Goal: Task Accomplishment & Management: Use online tool/utility

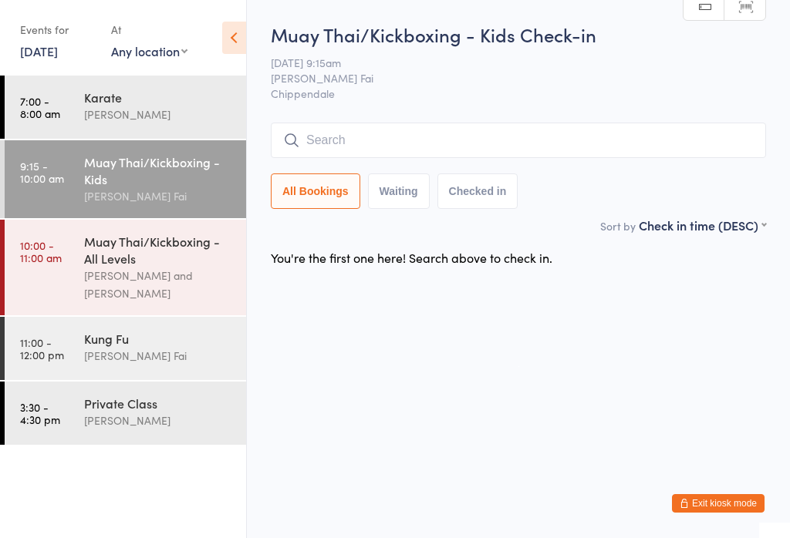
click at [149, 261] on div "Muay Thai/Kickboxing - All Levels" at bounding box center [158, 250] width 149 height 34
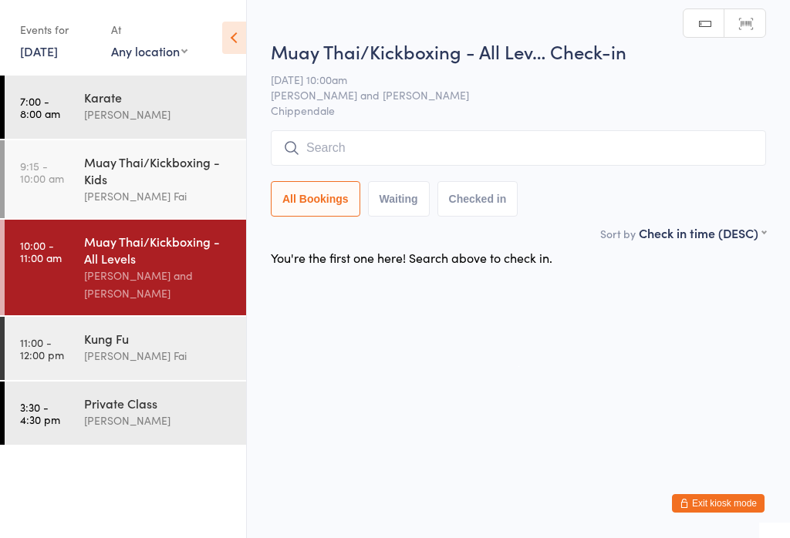
click at [433, 149] on input "search" at bounding box center [518, 147] width 495 height 35
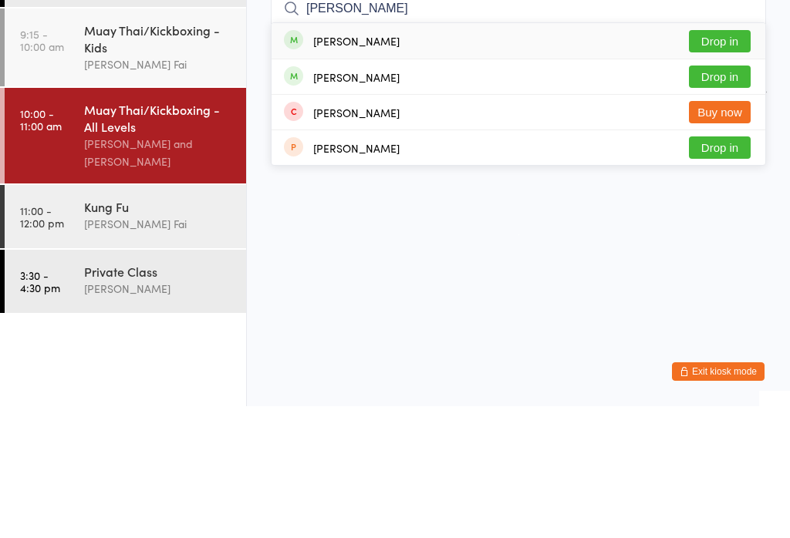
type input "[PERSON_NAME]"
click at [342, 167] on div "[PERSON_NAME]" at bounding box center [356, 173] width 86 height 12
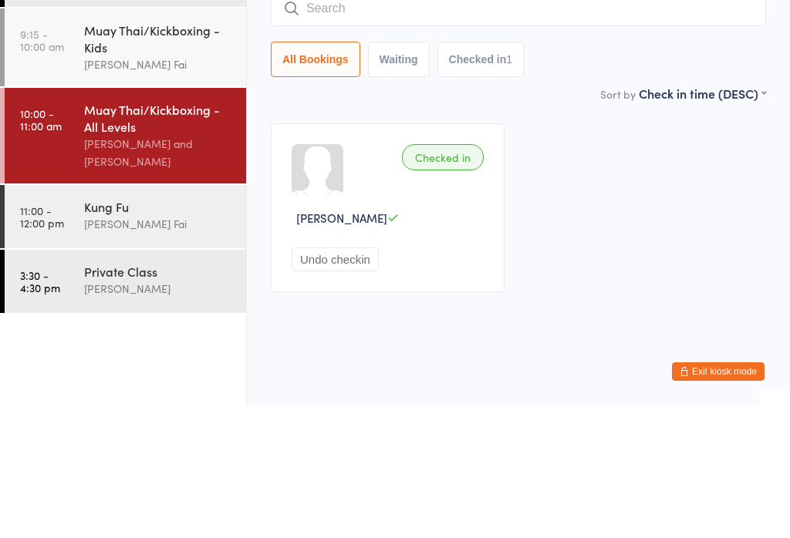
click at [133, 330] on div "Kung Fu" at bounding box center [158, 338] width 149 height 17
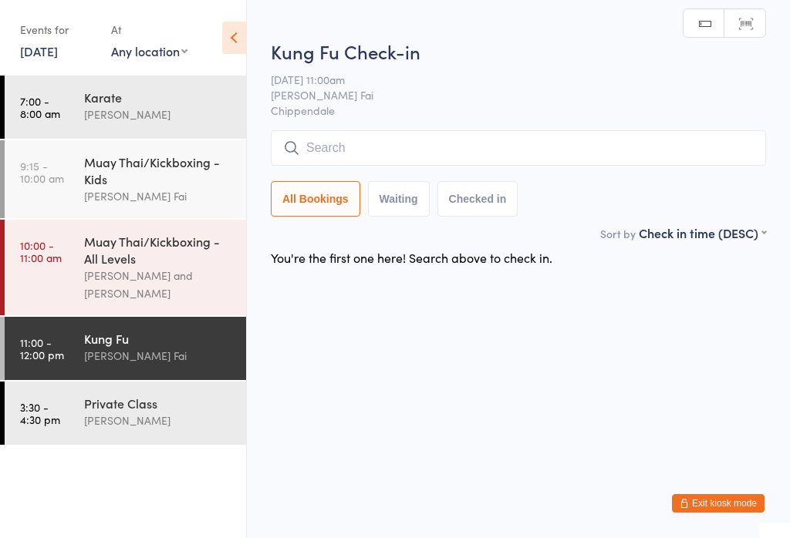
click at [149, 267] on div "Muay Thai/Kickboxing - All Levels" at bounding box center [158, 250] width 149 height 34
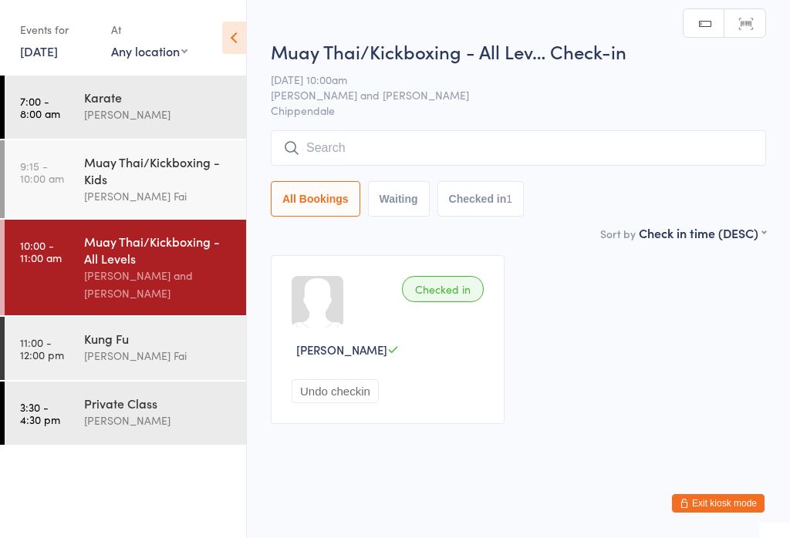
click at [443, 157] on input "search" at bounding box center [518, 147] width 495 height 35
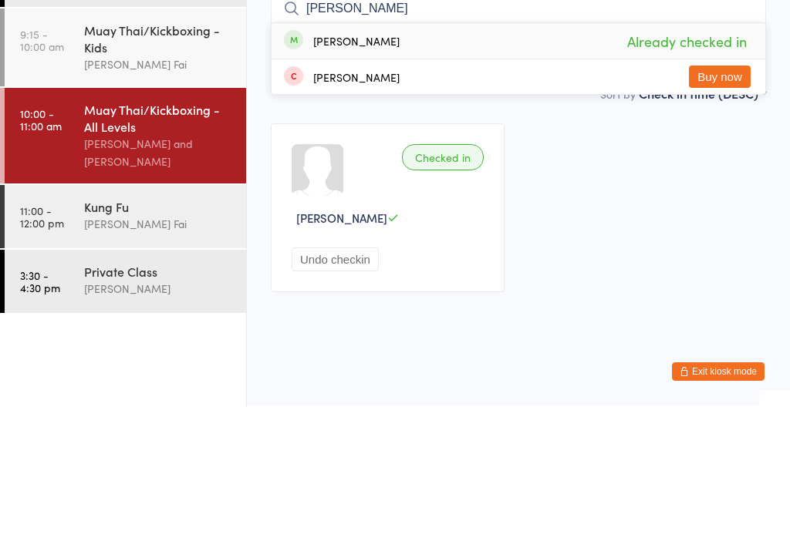
type input "[PERSON_NAME]"
click at [336, 167] on div "[PERSON_NAME]" at bounding box center [356, 173] width 86 height 12
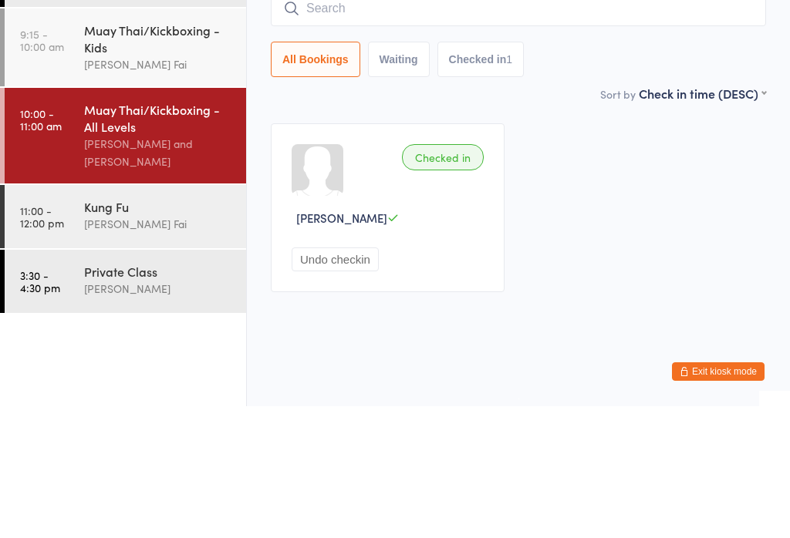
click at [165, 317] on div "Kung Fu Sifu [PERSON_NAME] Fai" at bounding box center [165, 347] width 162 height 61
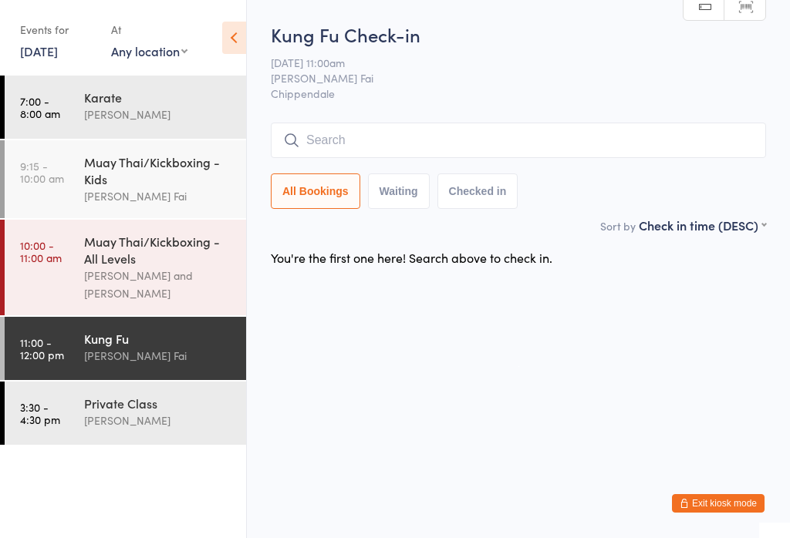
click at [133, 267] on div "Muay Thai/Kickboxing - All Levels" at bounding box center [158, 250] width 149 height 34
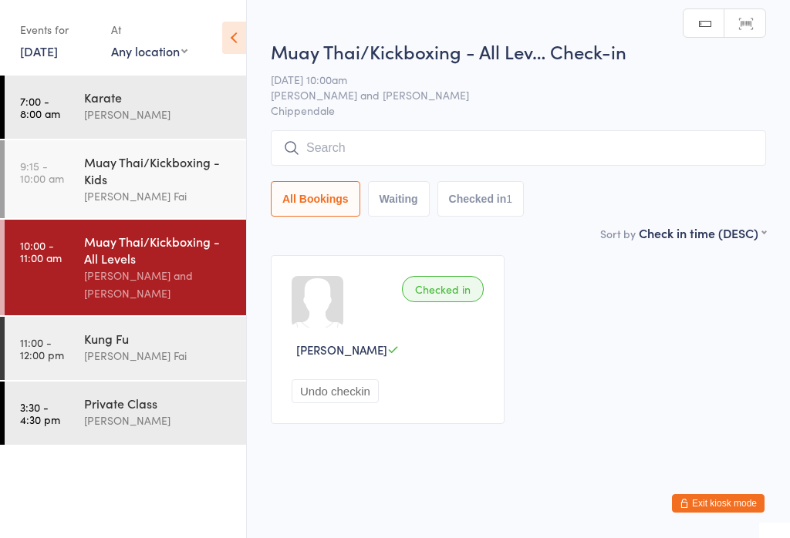
click at [338, 140] on input "search" at bounding box center [518, 147] width 495 height 35
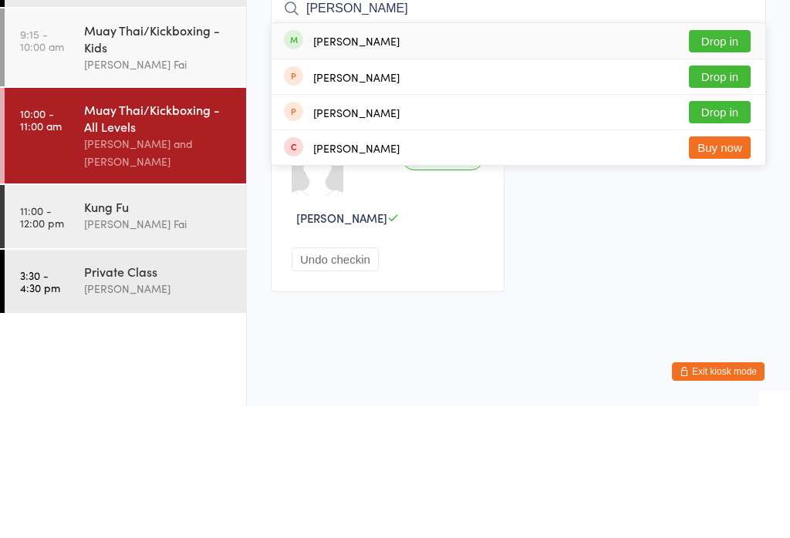
type input "[PERSON_NAME]"
click at [724, 162] on button "Drop in" at bounding box center [720, 173] width 62 height 22
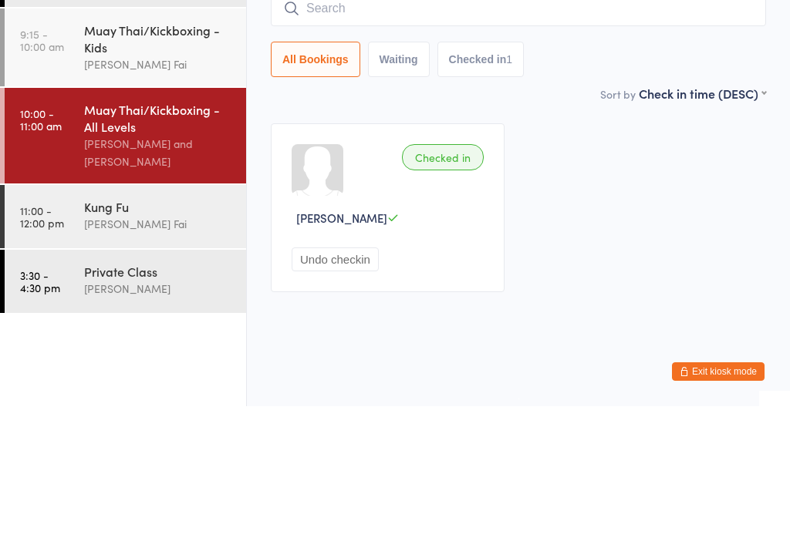
scroll to position [1, 0]
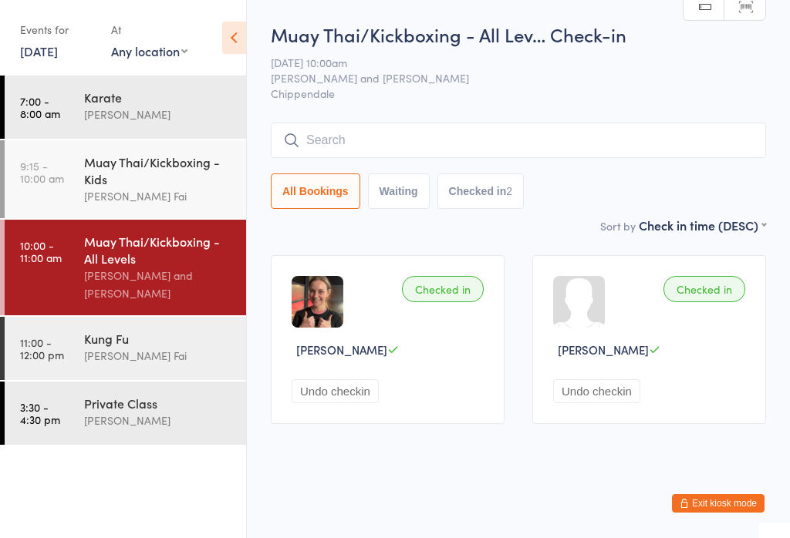
click at [140, 196] on div "[PERSON_NAME] Fai" at bounding box center [158, 196] width 149 height 18
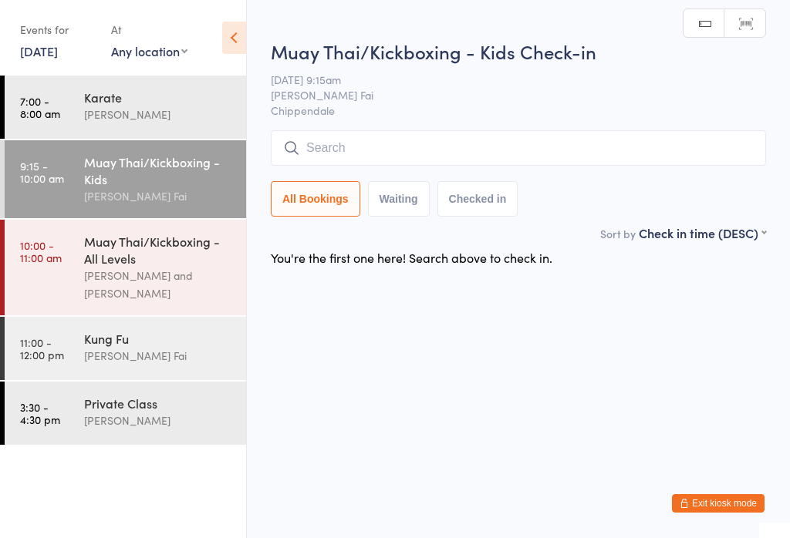
click at [575, 152] on input "search" at bounding box center [518, 147] width 495 height 35
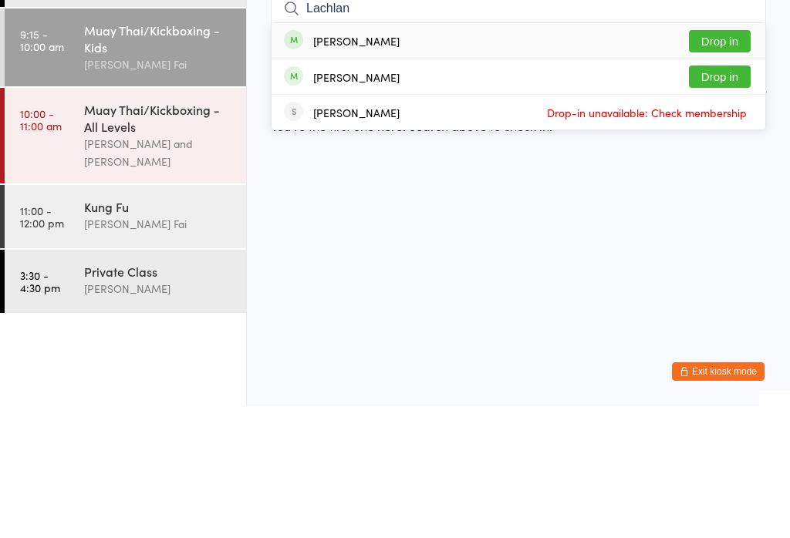
type input "Lachlan"
click at [727, 155] on div "[PERSON_NAME] Drop in" at bounding box center [518, 172] width 494 height 35
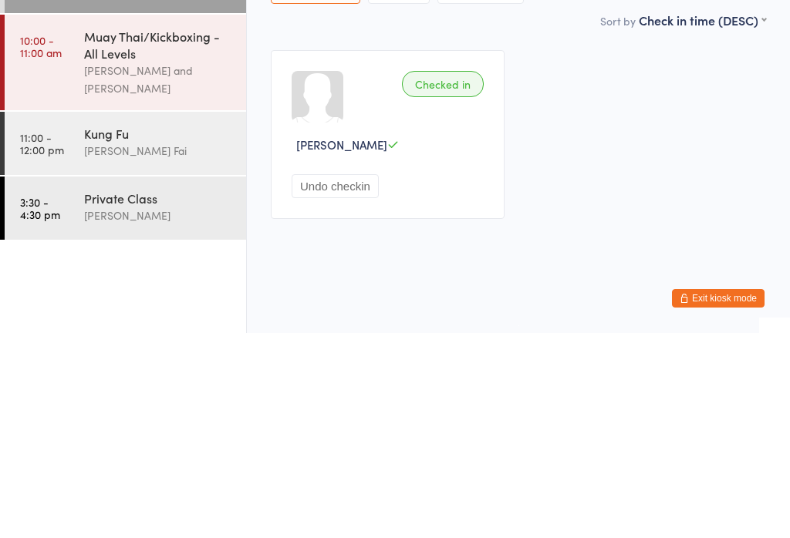
click at [168, 267] on div "[PERSON_NAME] and [PERSON_NAME]" at bounding box center [158, 284] width 149 height 35
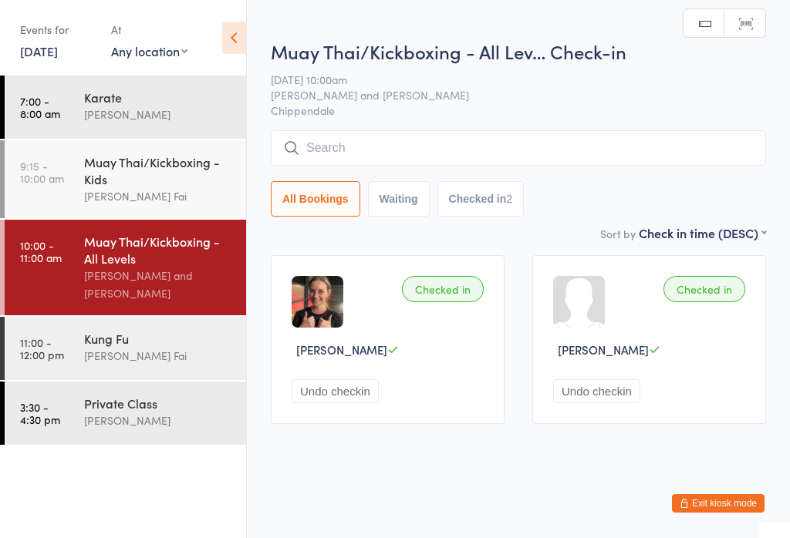
click at [451, 147] on input "search" at bounding box center [518, 147] width 495 height 35
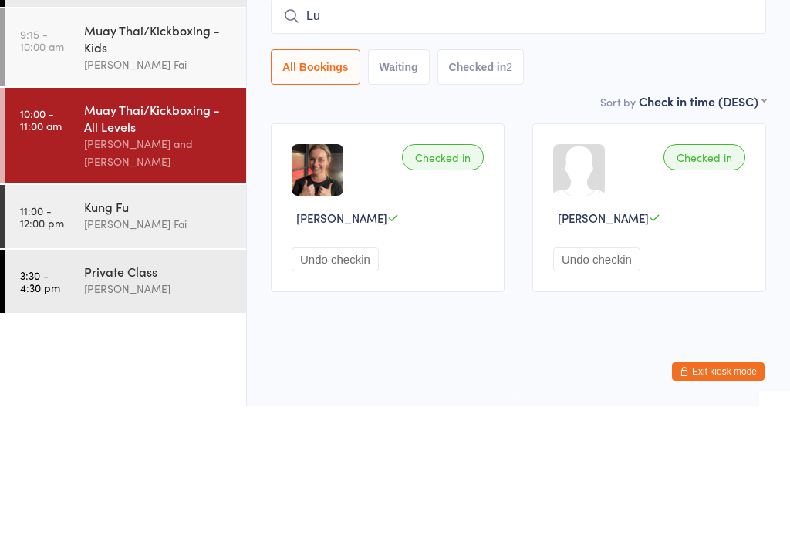
type input "Lui"
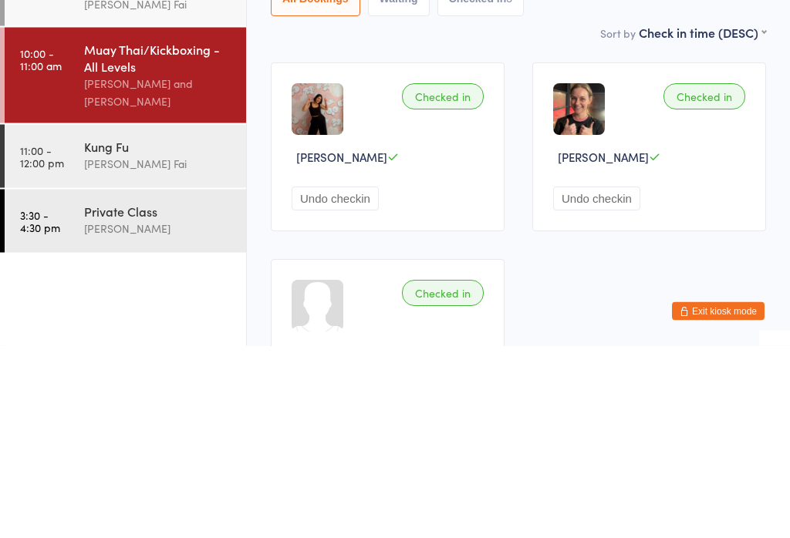
click at [454, 276] on div "Checked in" at bounding box center [443, 289] width 82 height 26
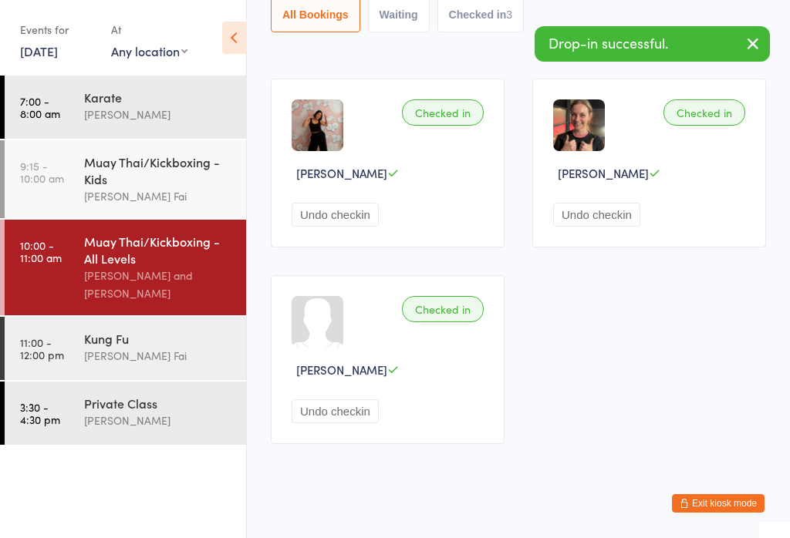
click at [353, 219] on button "Undo checkin" at bounding box center [335, 215] width 87 height 24
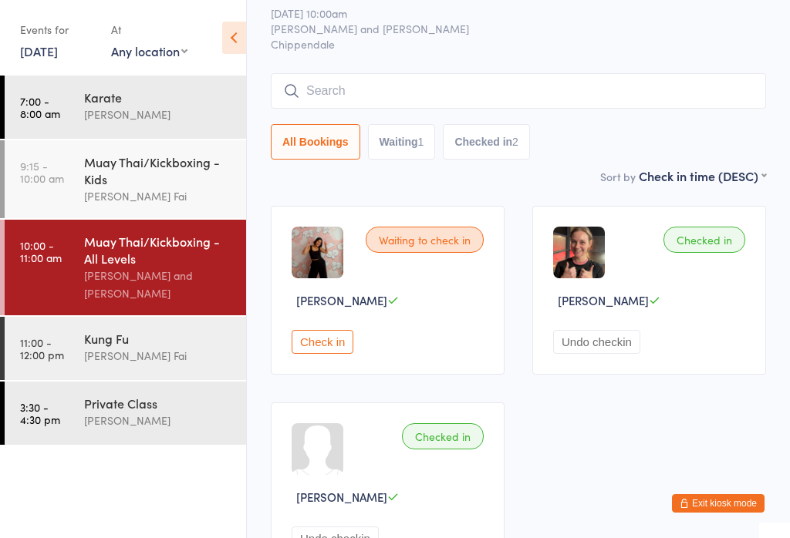
scroll to position [45, 0]
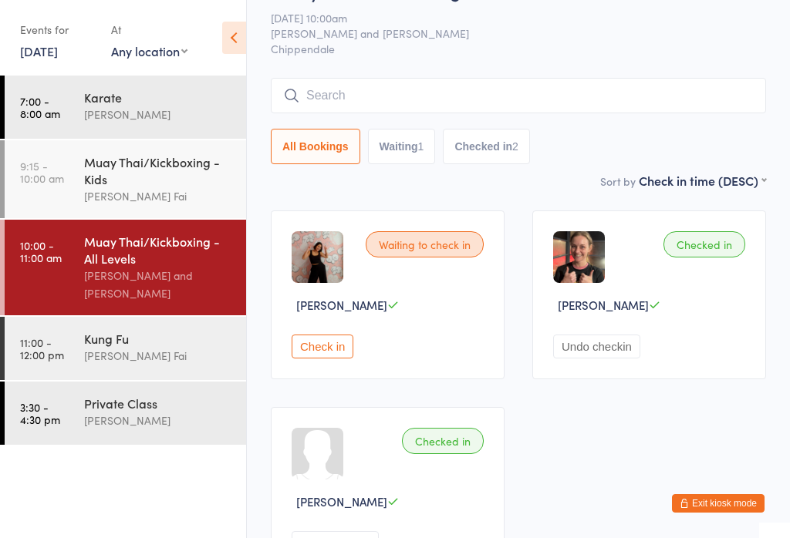
click at [482, 99] on input "search" at bounding box center [518, 95] width 495 height 35
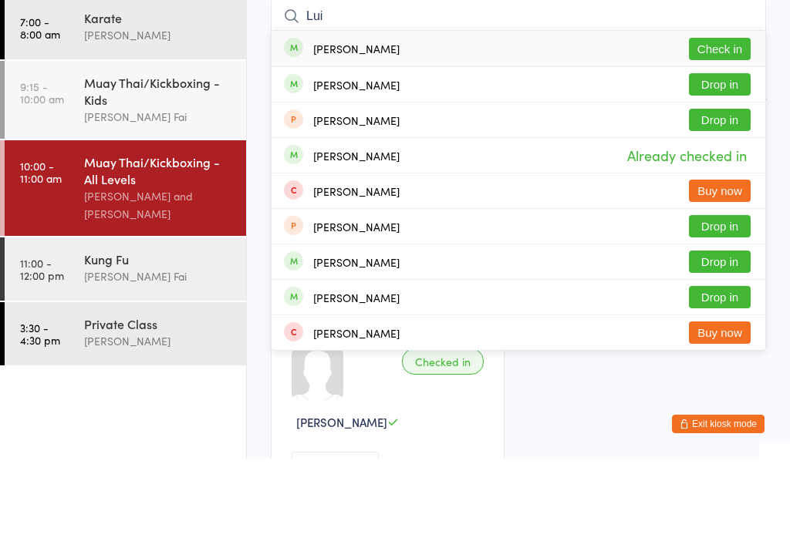
type input "Lui"
click at [730, 153] on button "Drop in" at bounding box center [720, 164] width 62 height 22
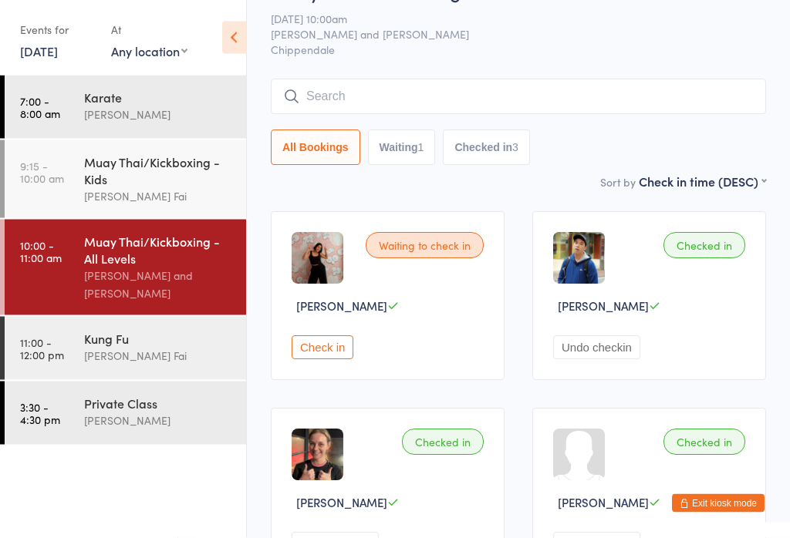
scroll to position [0, 0]
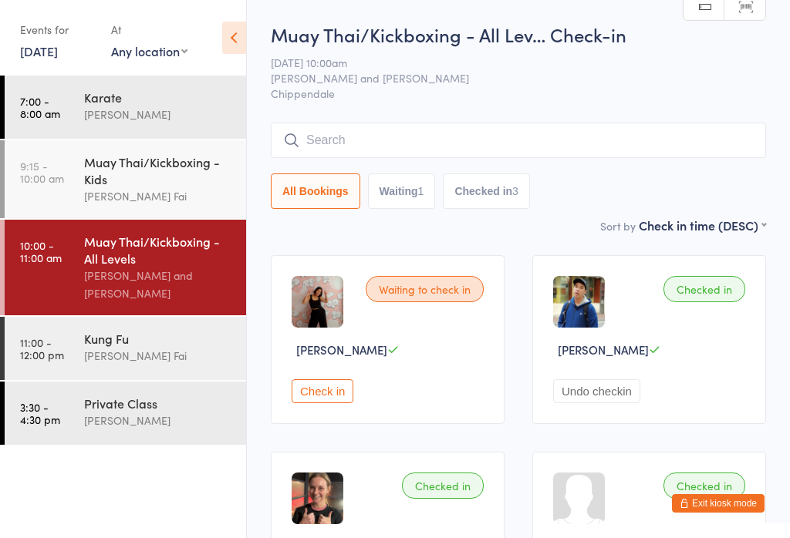
click at [427, 126] on input "search" at bounding box center [518, 140] width 495 height 35
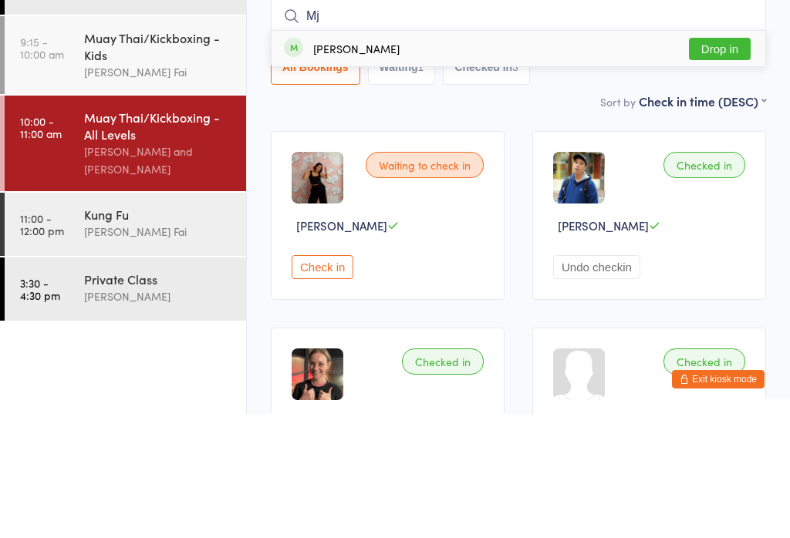
type input "Mj"
click at [749, 162] on button "Drop in" at bounding box center [720, 173] width 62 height 22
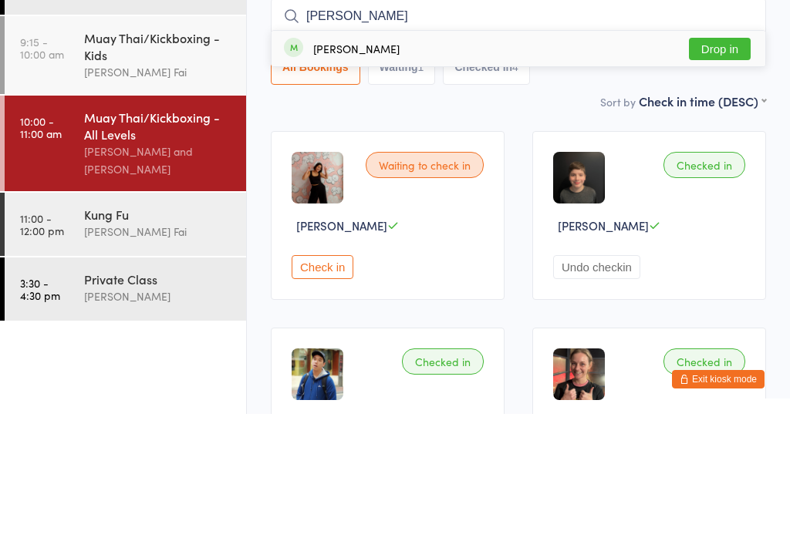
type input "[PERSON_NAME]"
click at [730, 162] on button "Drop in" at bounding box center [720, 173] width 62 height 22
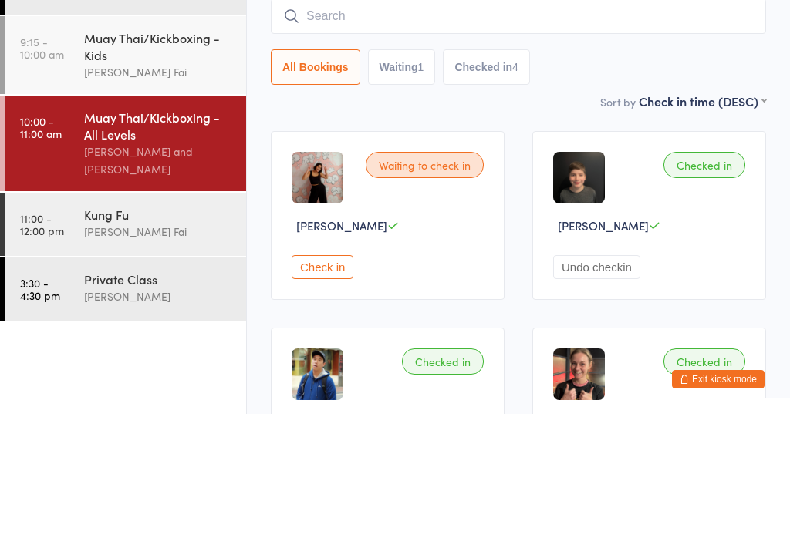
scroll to position [124, 0]
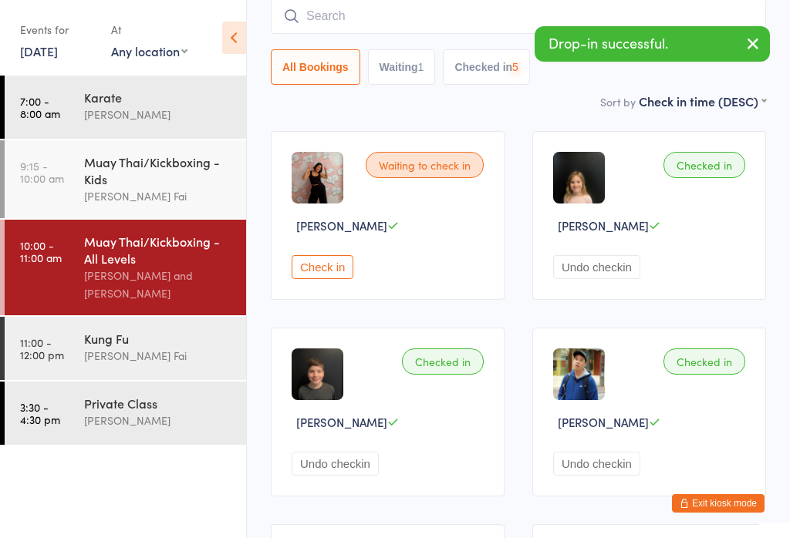
click at [479, 15] on input "search" at bounding box center [518, 15] width 495 height 35
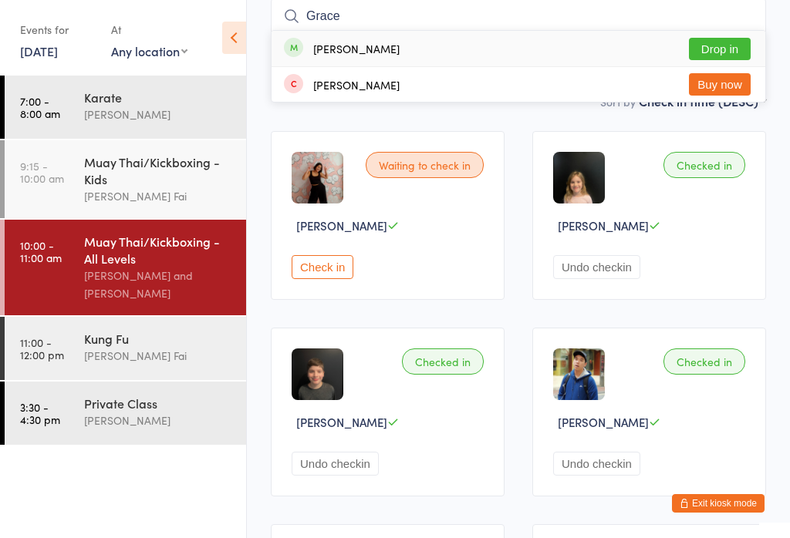
type input "Grace"
click at [708, 48] on button "Drop in" at bounding box center [720, 49] width 62 height 22
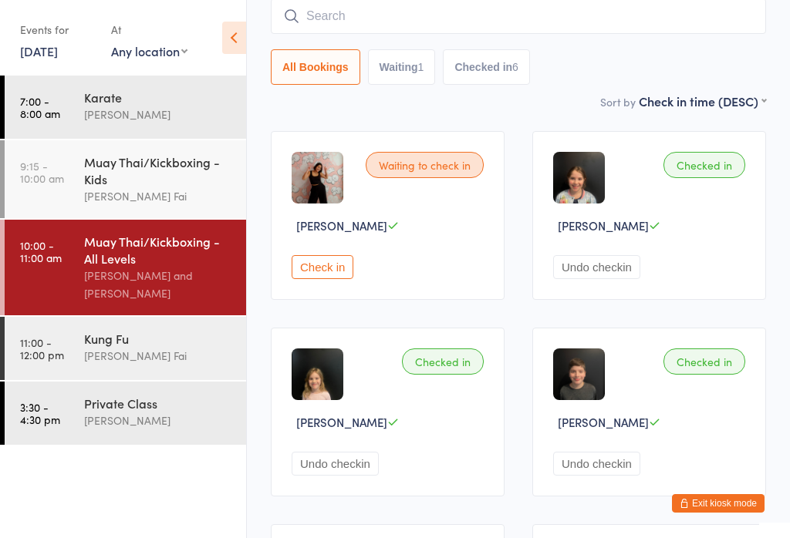
click at [478, 5] on input "search" at bounding box center [518, 15] width 495 height 35
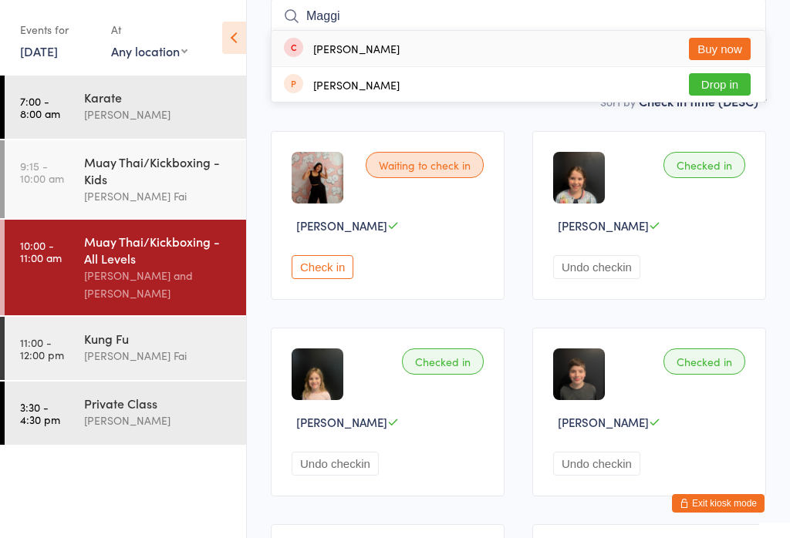
type input "Maggi"
click at [719, 45] on button "Buy now" at bounding box center [720, 49] width 62 height 22
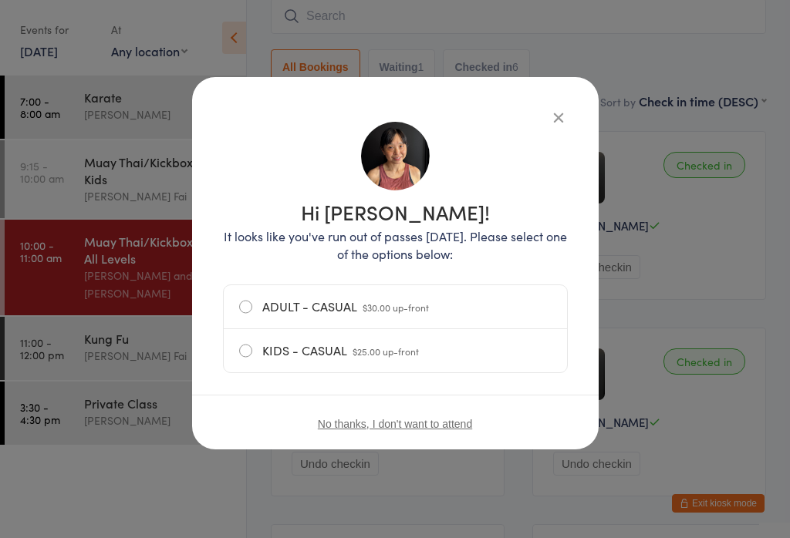
click at [253, 300] on label "ADULT - CASUAL $30.00 up-front" at bounding box center [395, 306] width 312 height 43
click at [0, 0] on input "ADULT - CASUAL $30.00 up-front" at bounding box center [0, 0] width 0 height 0
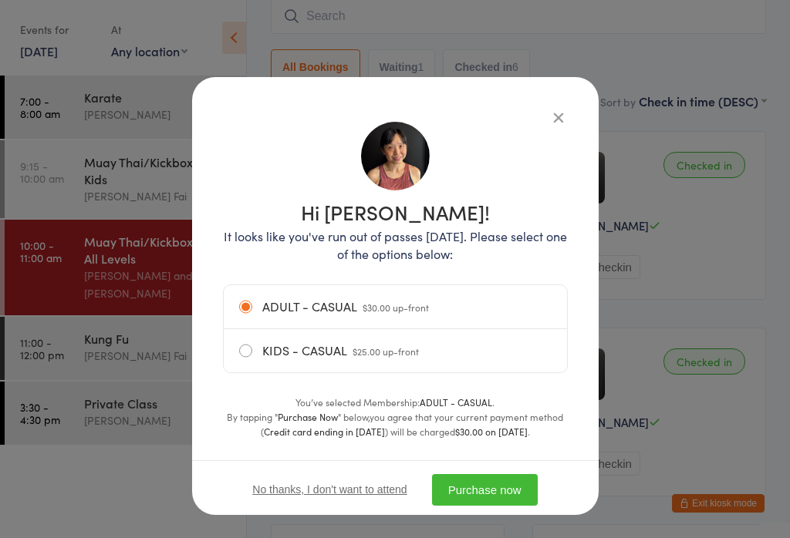
click at [498, 494] on button "Purchase now" at bounding box center [485, 490] width 106 height 32
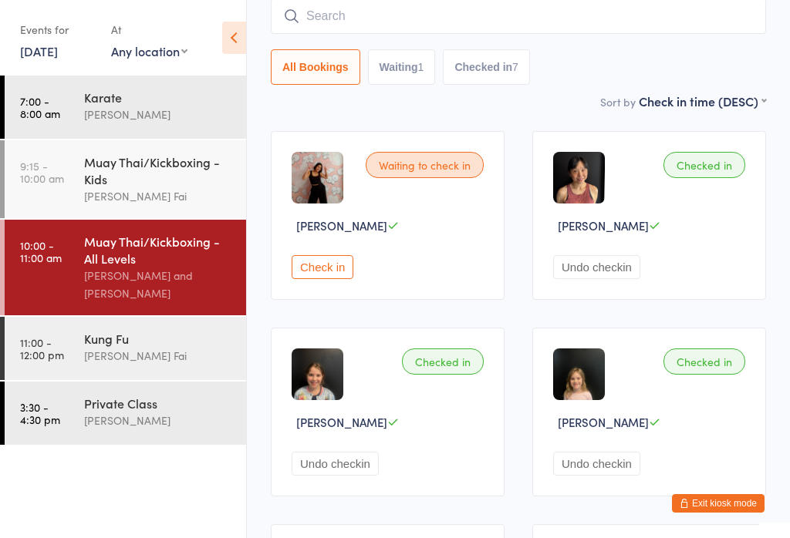
click at [356, 6] on input "search" at bounding box center [518, 15] width 495 height 35
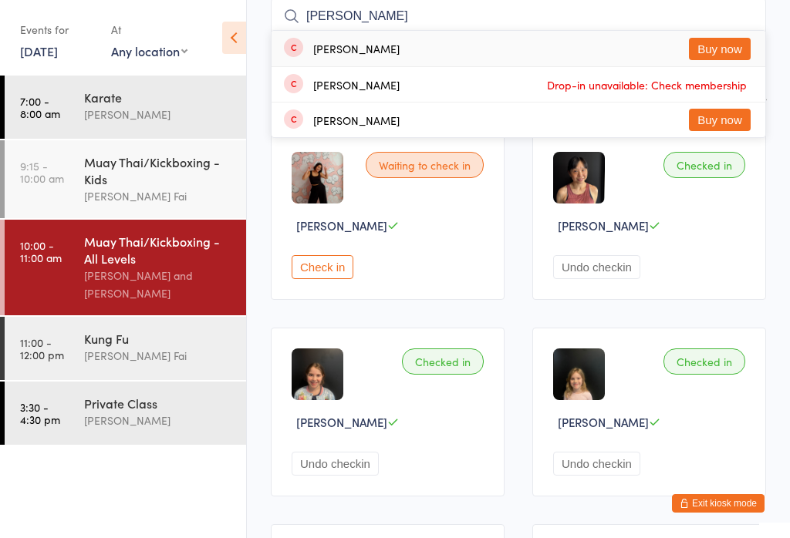
type input "[PERSON_NAME]"
click at [732, 48] on button "Buy now" at bounding box center [720, 49] width 62 height 22
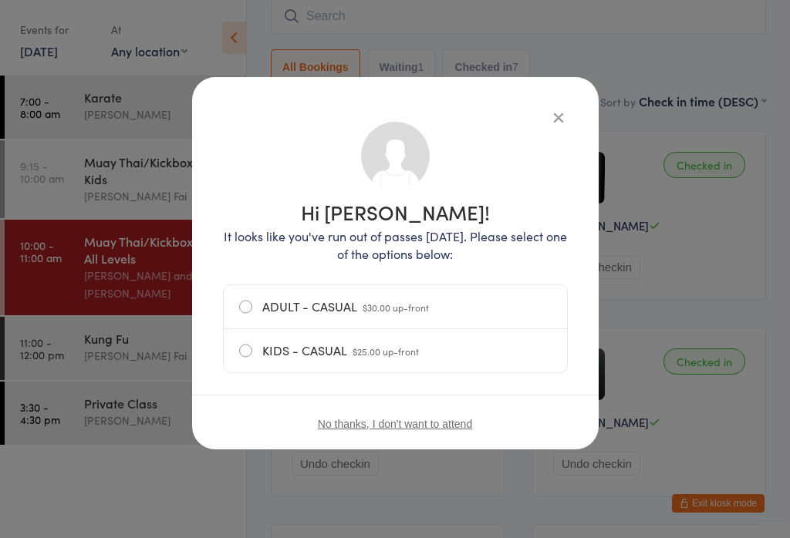
click at [284, 305] on label "ADULT - CASUAL $30.00 up-front" at bounding box center [395, 306] width 312 height 43
click at [0, 0] on input "ADULT - CASUAL $30.00 up-front" at bounding box center [0, 0] width 0 height 0
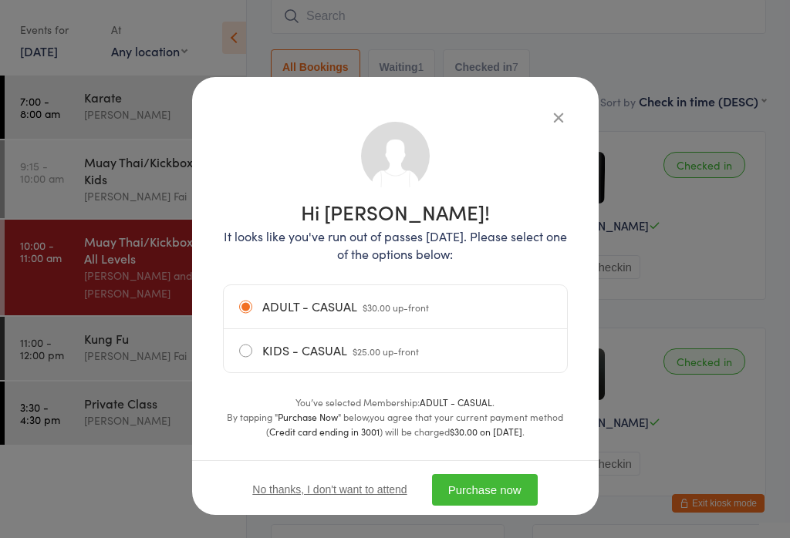
click at [477, 482] on button "Purchase now" at bounding box center [485, 490] width 106 height 32
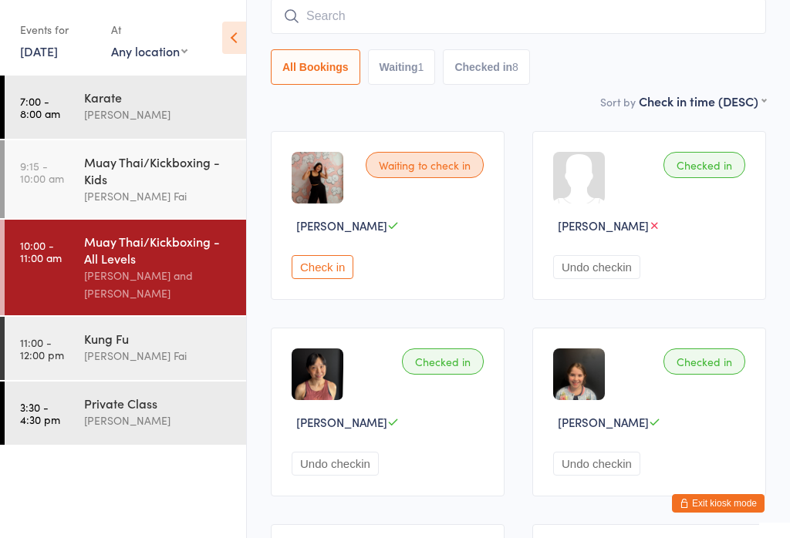
click at [432, 5] on input "search" at bounding box center [518, 15] width 495 height 35
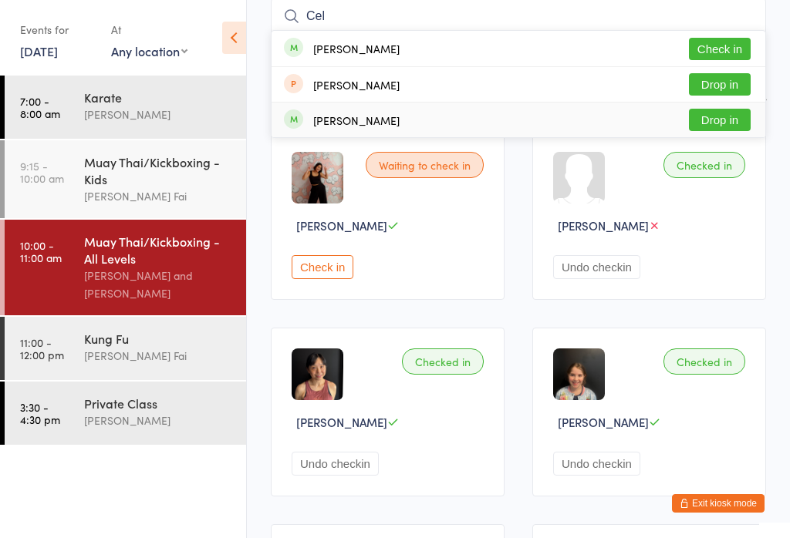
type input "Cel"
click at [751, 108] on div "[PERSON_NAME] Drop in" at bounding box center [518, 120] width 494 height 35
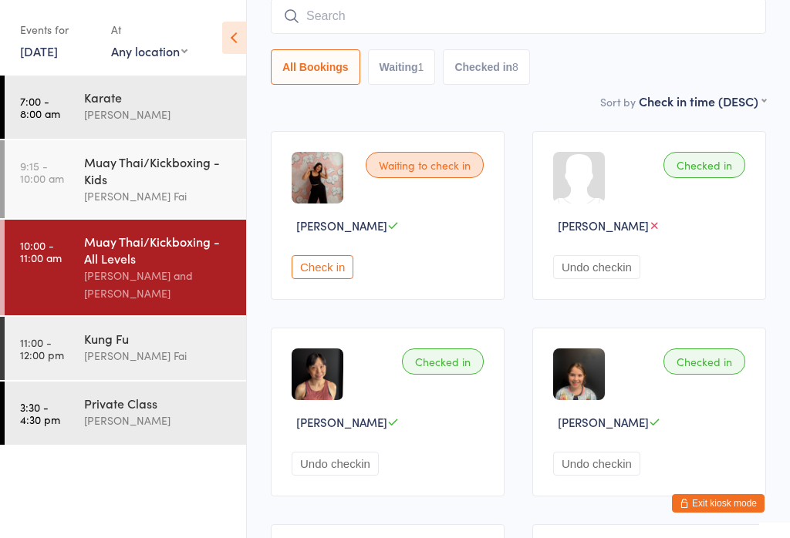
click at [715, 106] on select "First name (ASC) First name (DESC) Last name (ASC) Last name (DESC) Check in ti…" at bounding box center [702, 99] width 127 height 13
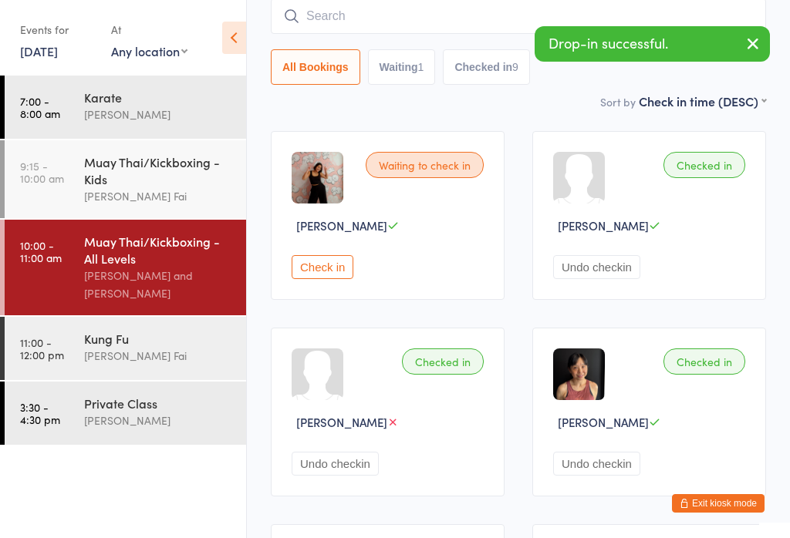
click at [454, 15] on input "search" at bounding box center [518, 15] width 495 height 35
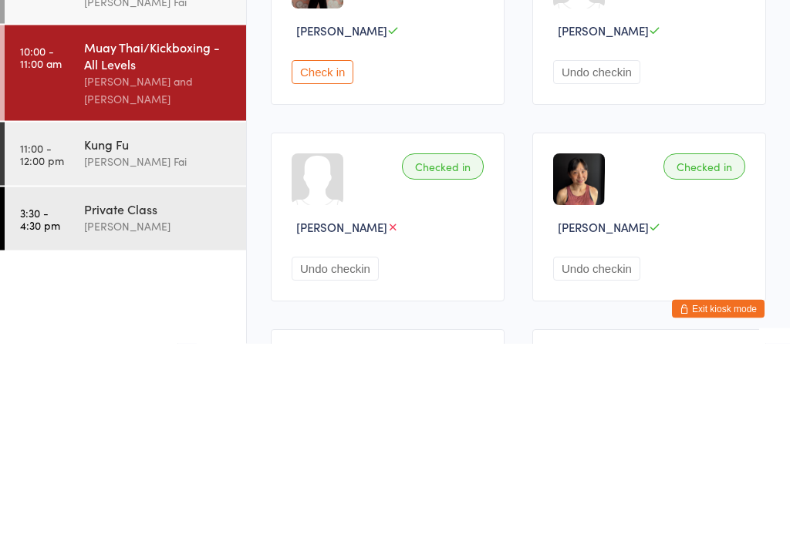
scroll to position [19, 0]
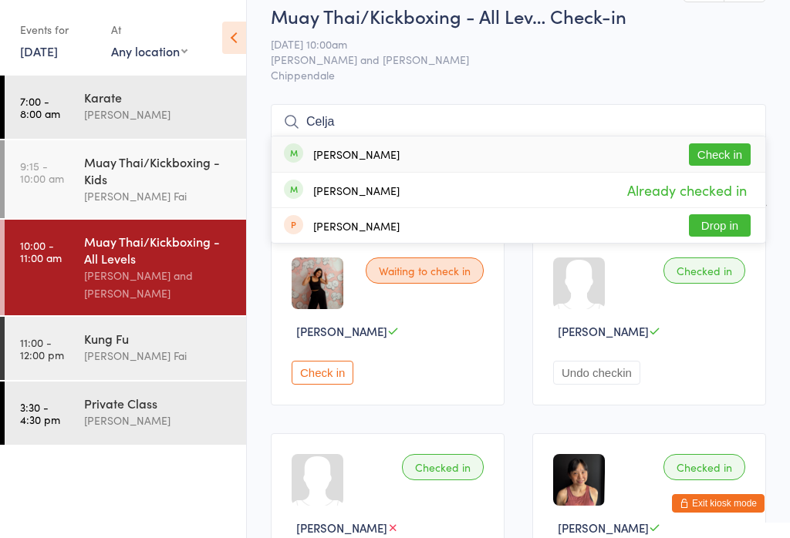
type input "Celja"
click at [726, 153] on button "Check in" at bounding box center [720, 154] width 62 height 22
